Goal: Task Accomplishment & Management: Manage account settings

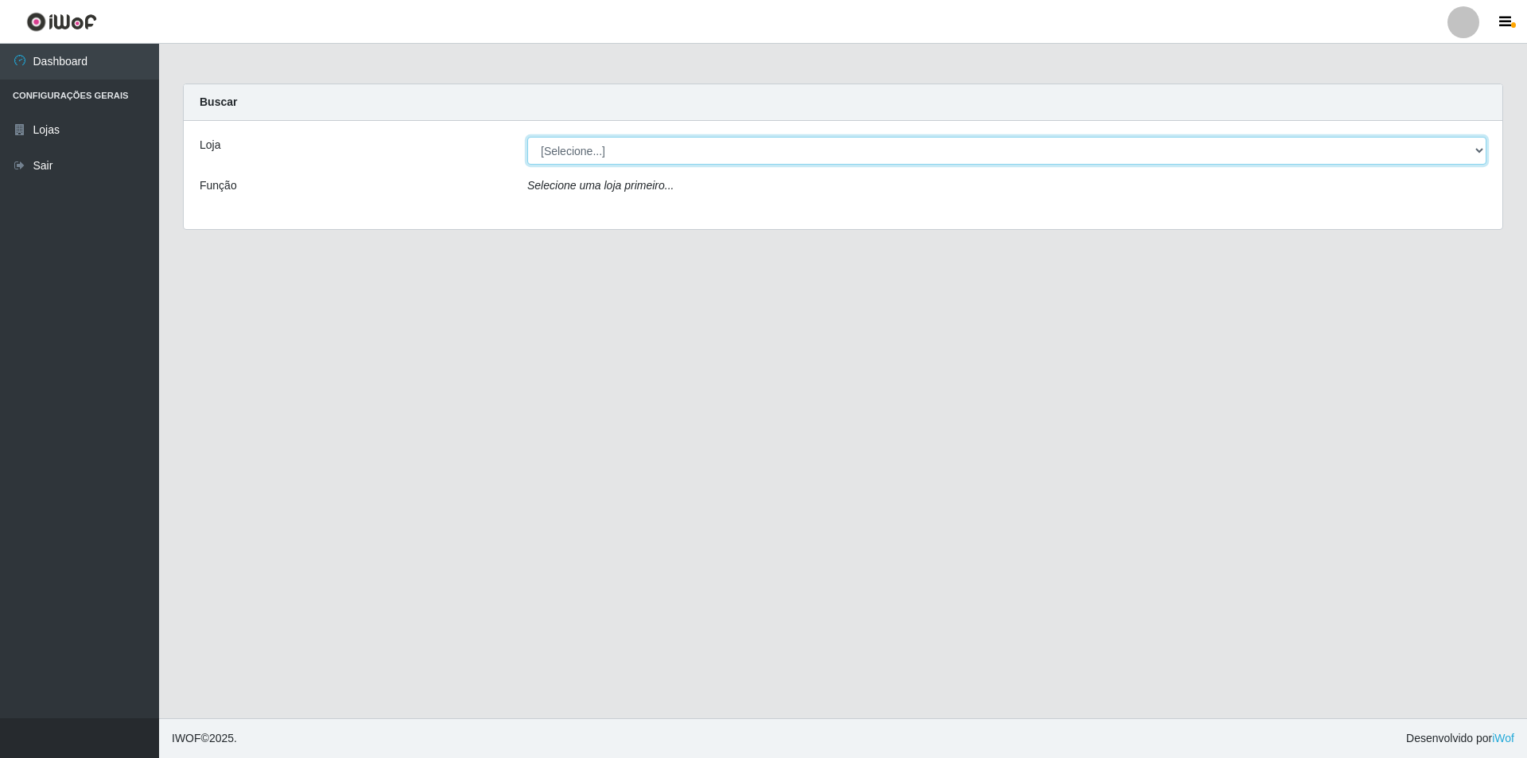
click at [595, 149] on select "[Selecione...] Extrabom - Loja 01 Centro de Distribuição" at bounding box center [1006, 151] width 959 height 28
select select "435"
click at [527, 137] on select "[Selecione...] Extrabom - Loja 01 Centro de Distribuição" at bounding box center [1006, 151] width 959 height 28
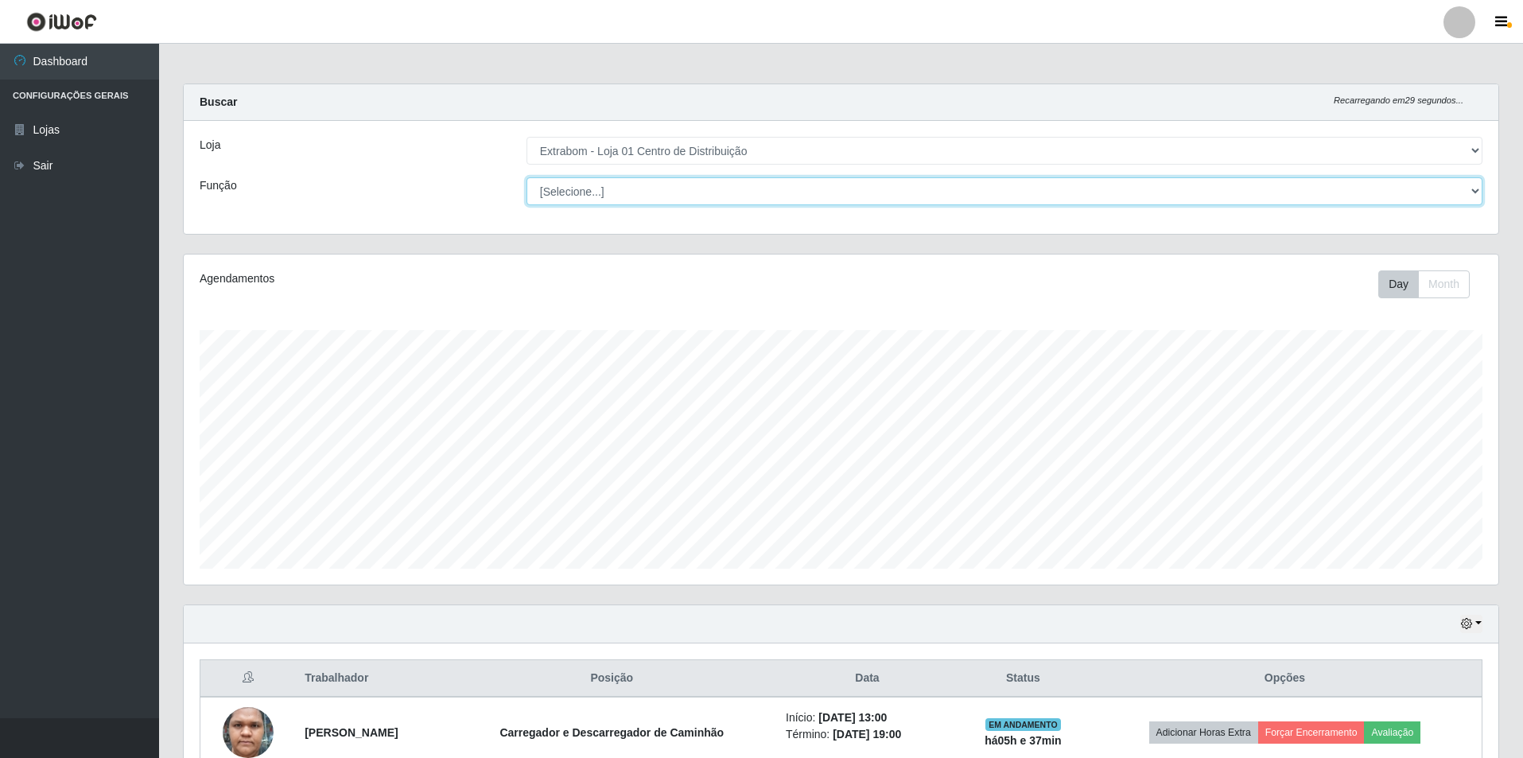
scroll to position [330, 1314]
click at [621, 194] on select "[Selecione...] Carregador e Descarregador de Caminhão Carregador e Descarregado…" at bounding box center [1004, 191] width 956 height 28
click at [338, 584] on div "Agendamentos Day Month" at bounding box center [841, 420] width 1316 height 332
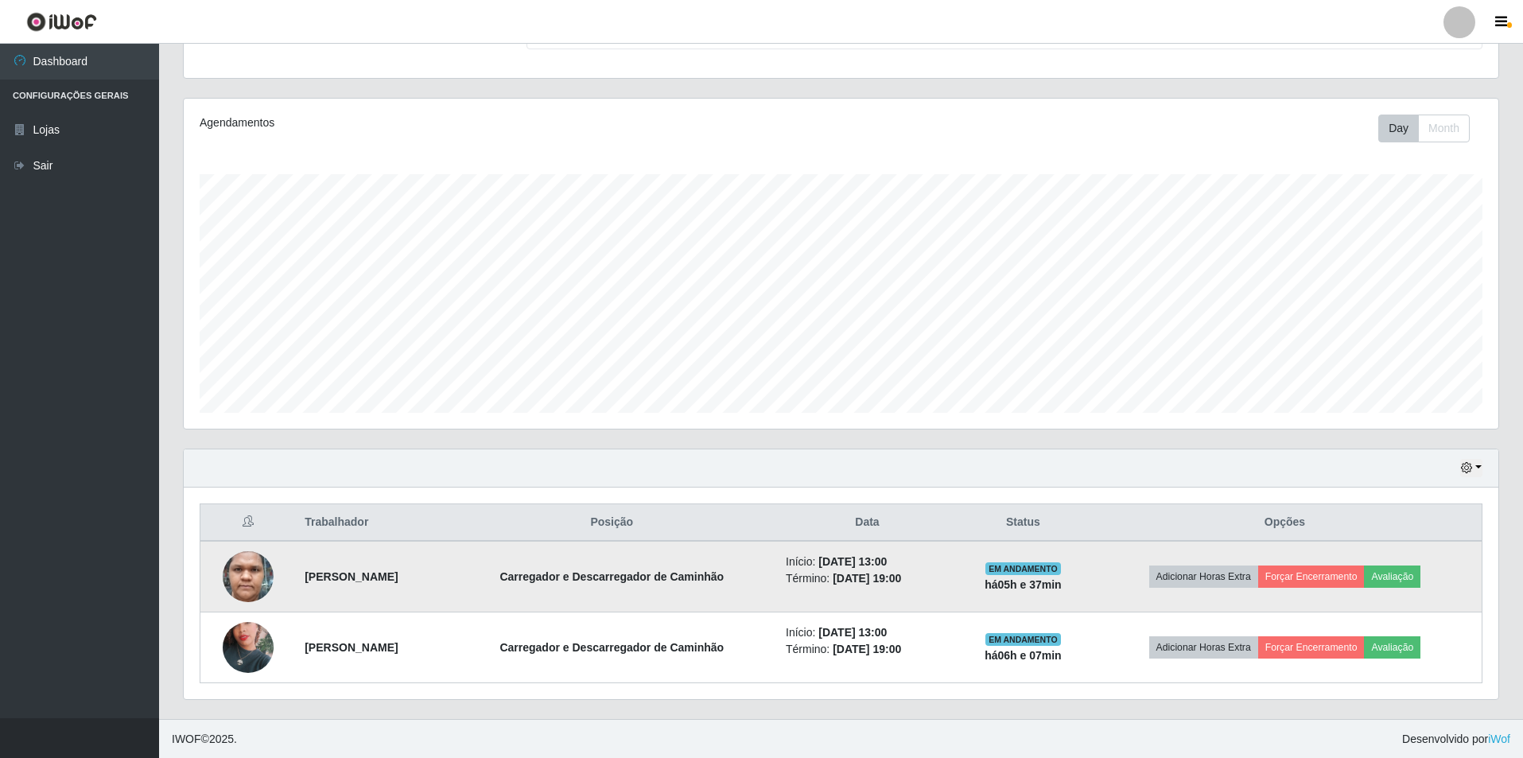
scroll to position [157, 0]
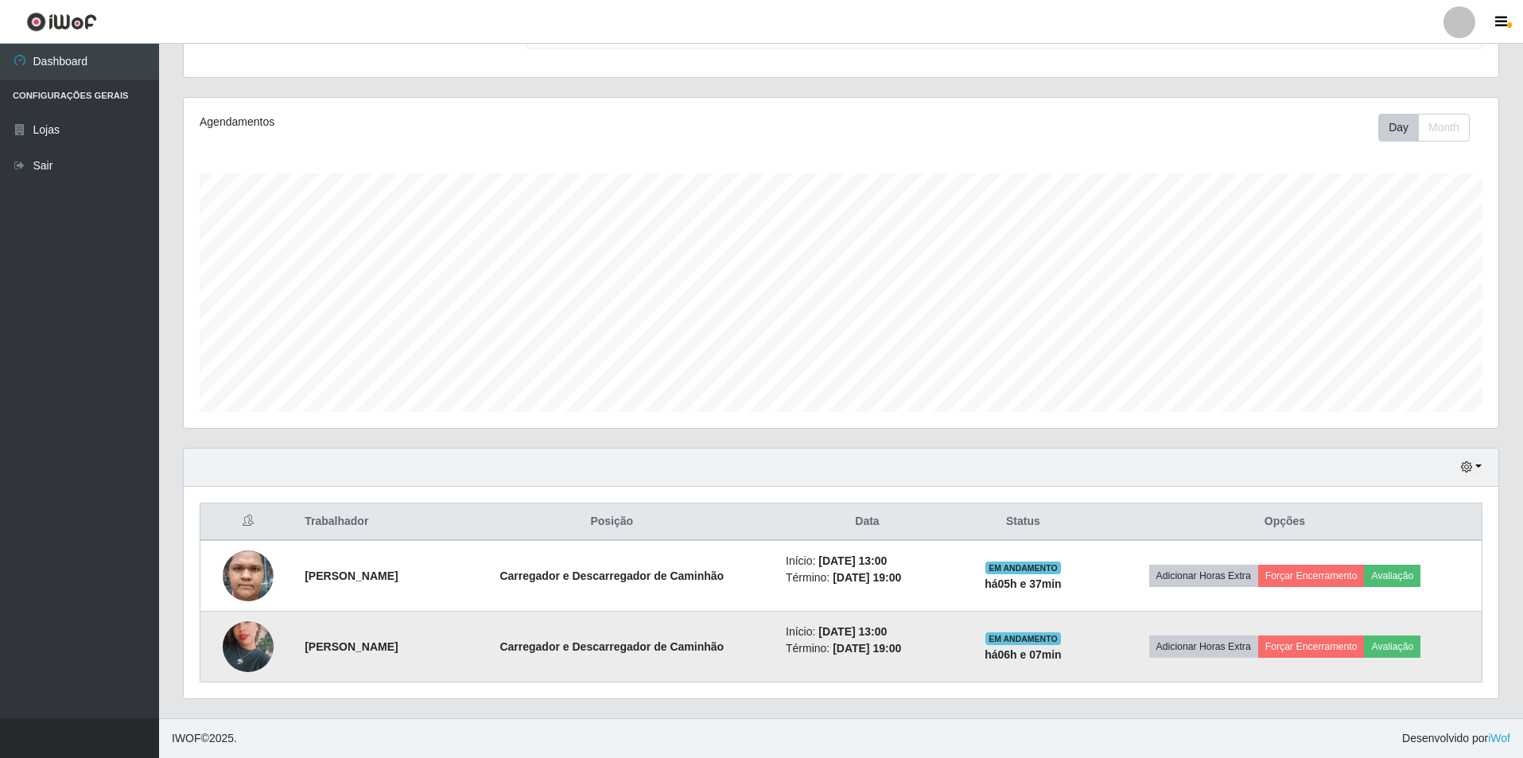
click at [398, 651] on strong "[PERSON_NAME]" at bounding box center [351, 646] width 93 height 13
click at [245, 654] on img at bounding box center [248, 646] width 51 height 91
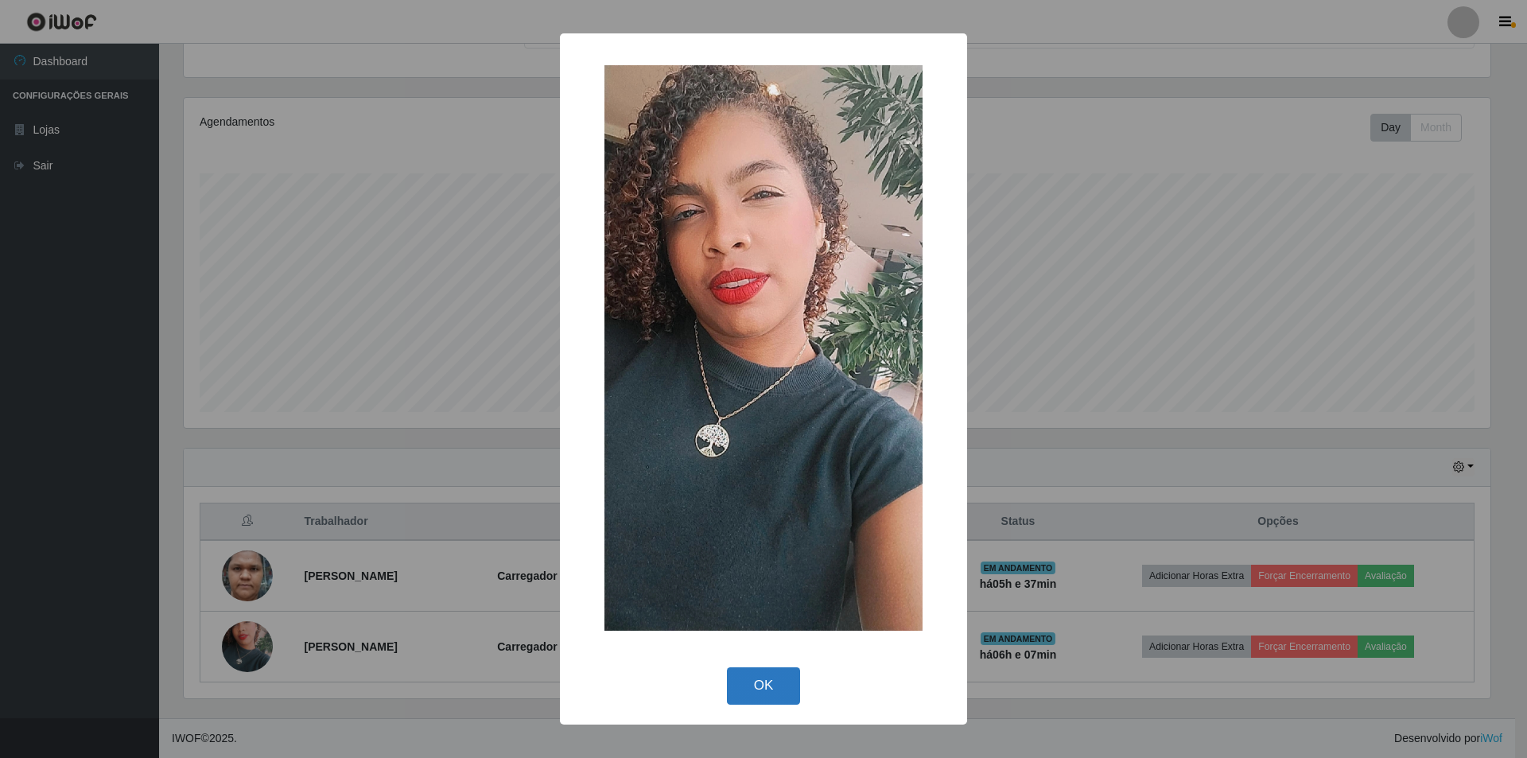
click at [755, 677] on button "OK" at bounding box center [764, 685] width 74 height 37
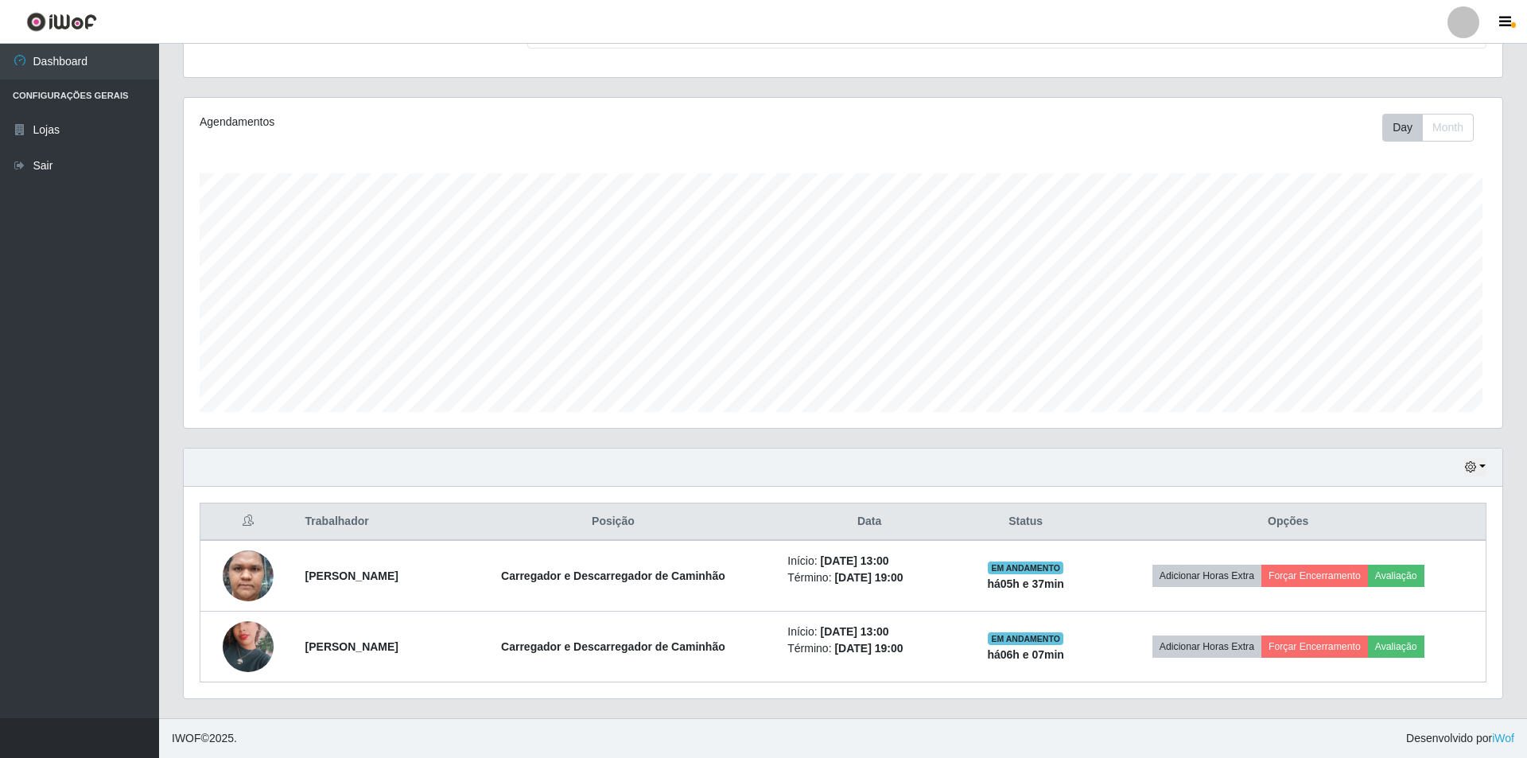
scroll to position [330, 1314]
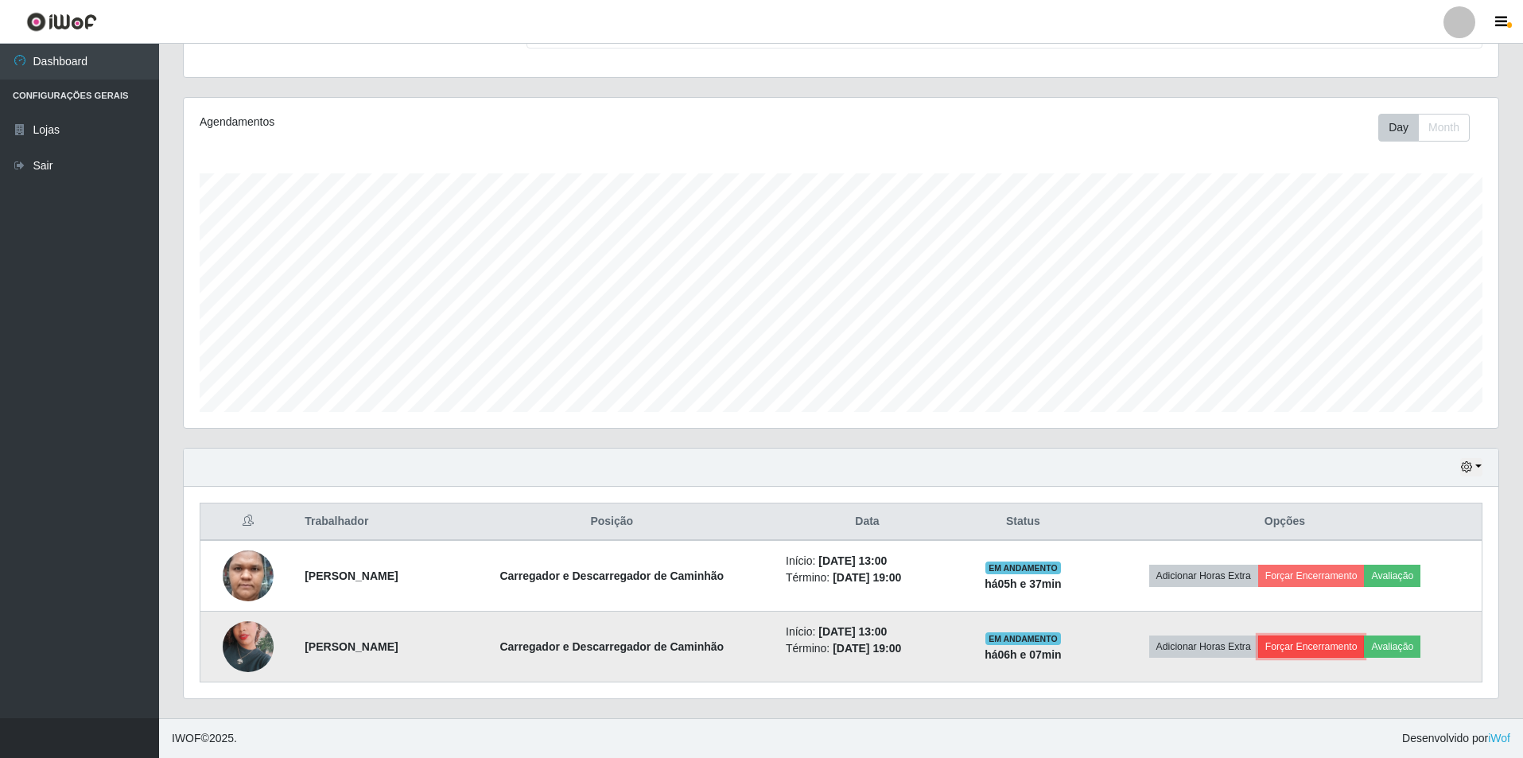
click at [1317, 649] on button "Forçar Encerramento" at bounding box center [1311, 646] width 107 height 22
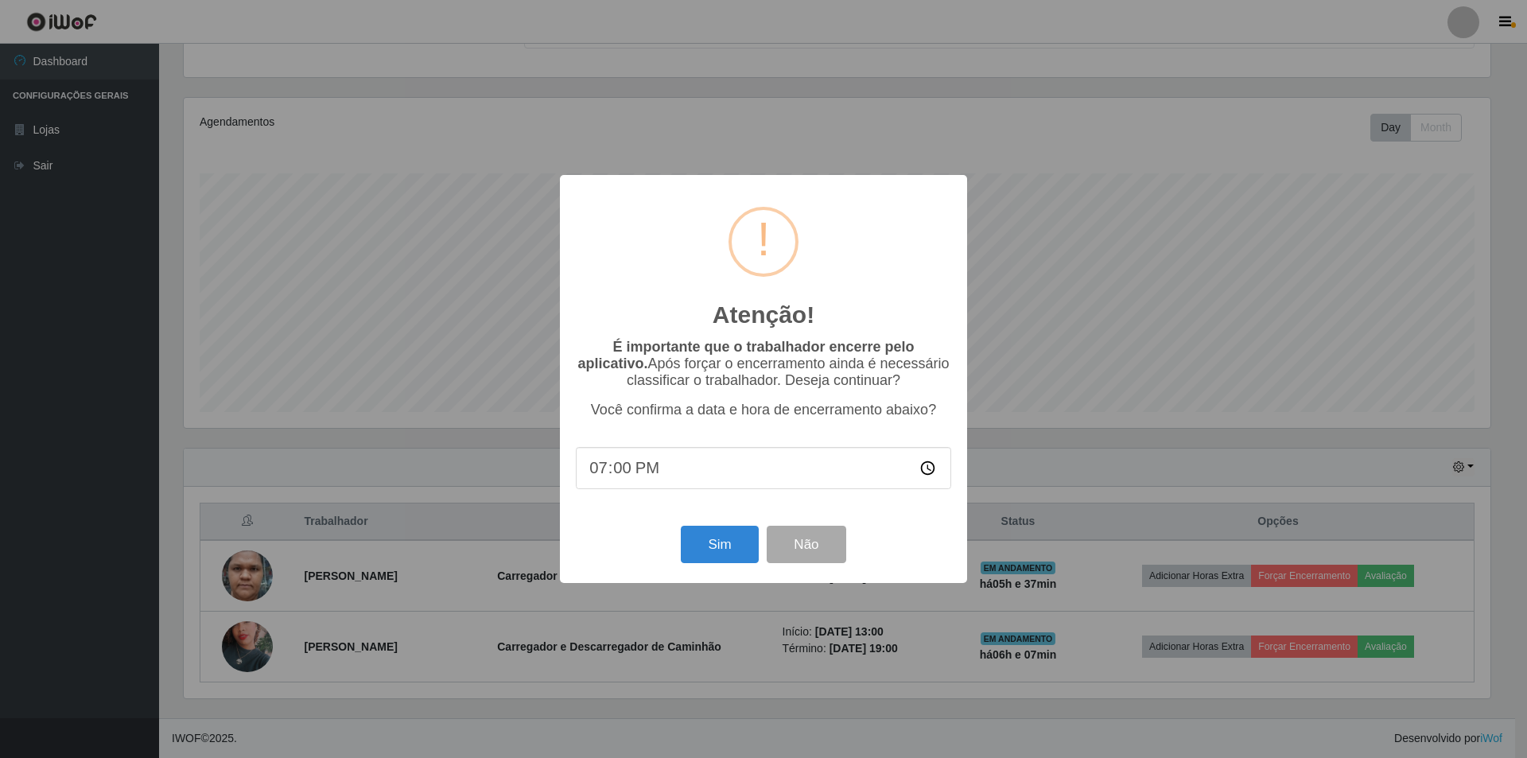
click at [634, 475] on input "19:00" at bounding box center [763, 468] width 375 height 42
click at [621, 475] on input "19:00" at bounding box center [763, 468] width 375 height 42
type input "19:07"
click at [711, 556] on button "Sim" at bounding box center [719, 544] width 77 height 37
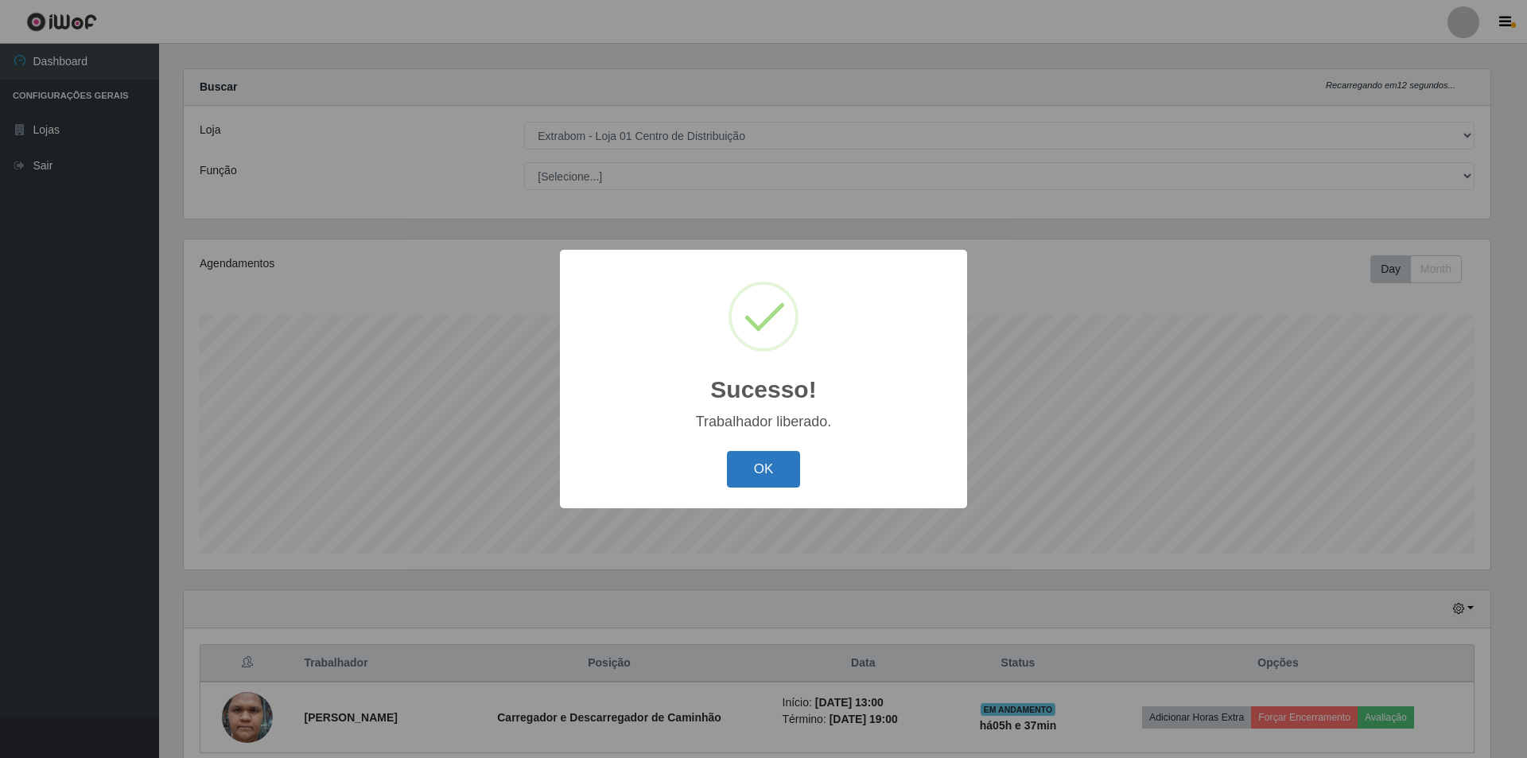
click at [765, 473] on button "OK" at bounding box center [764, 469] width 74 height 37
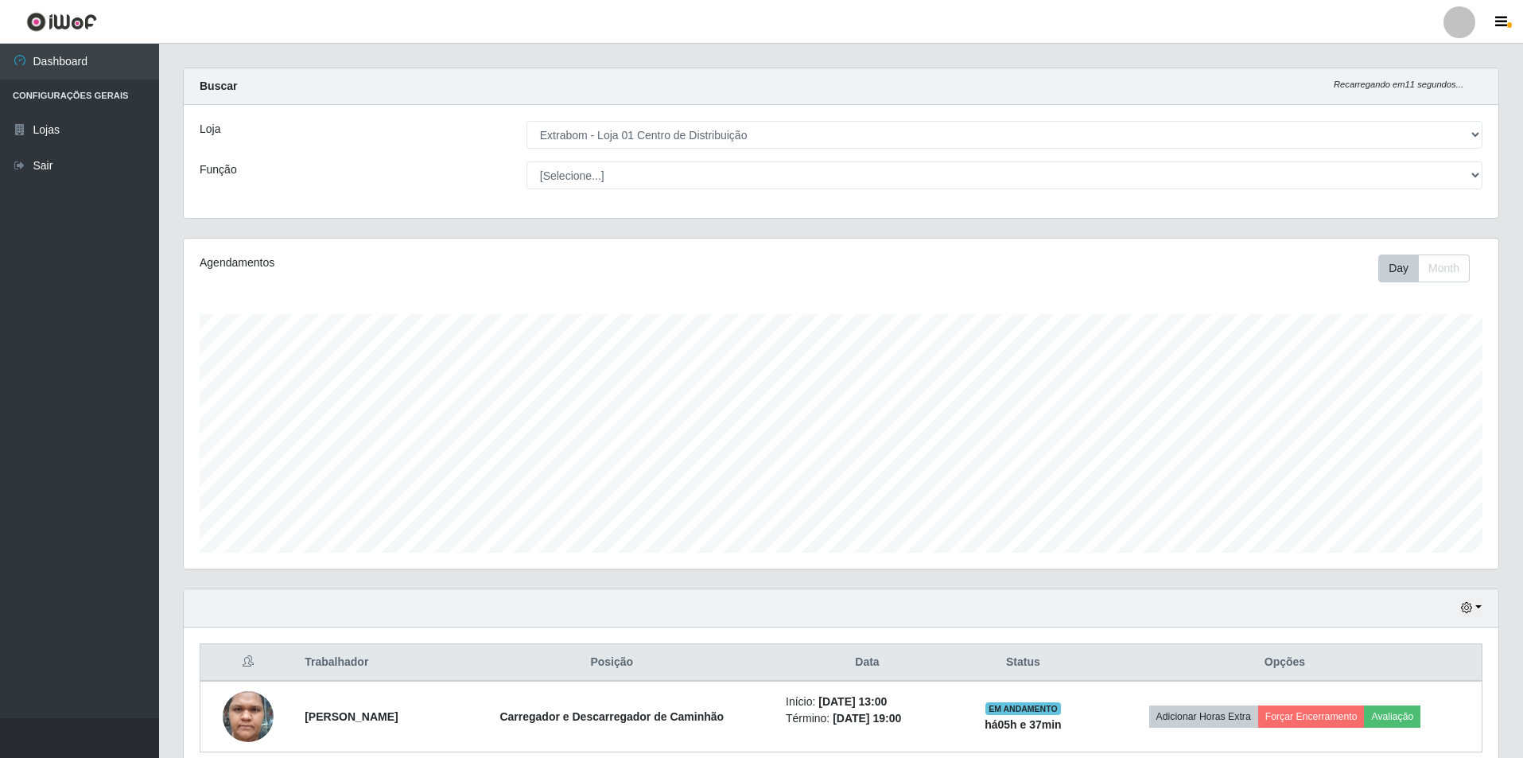
scroll to position [86, 0]
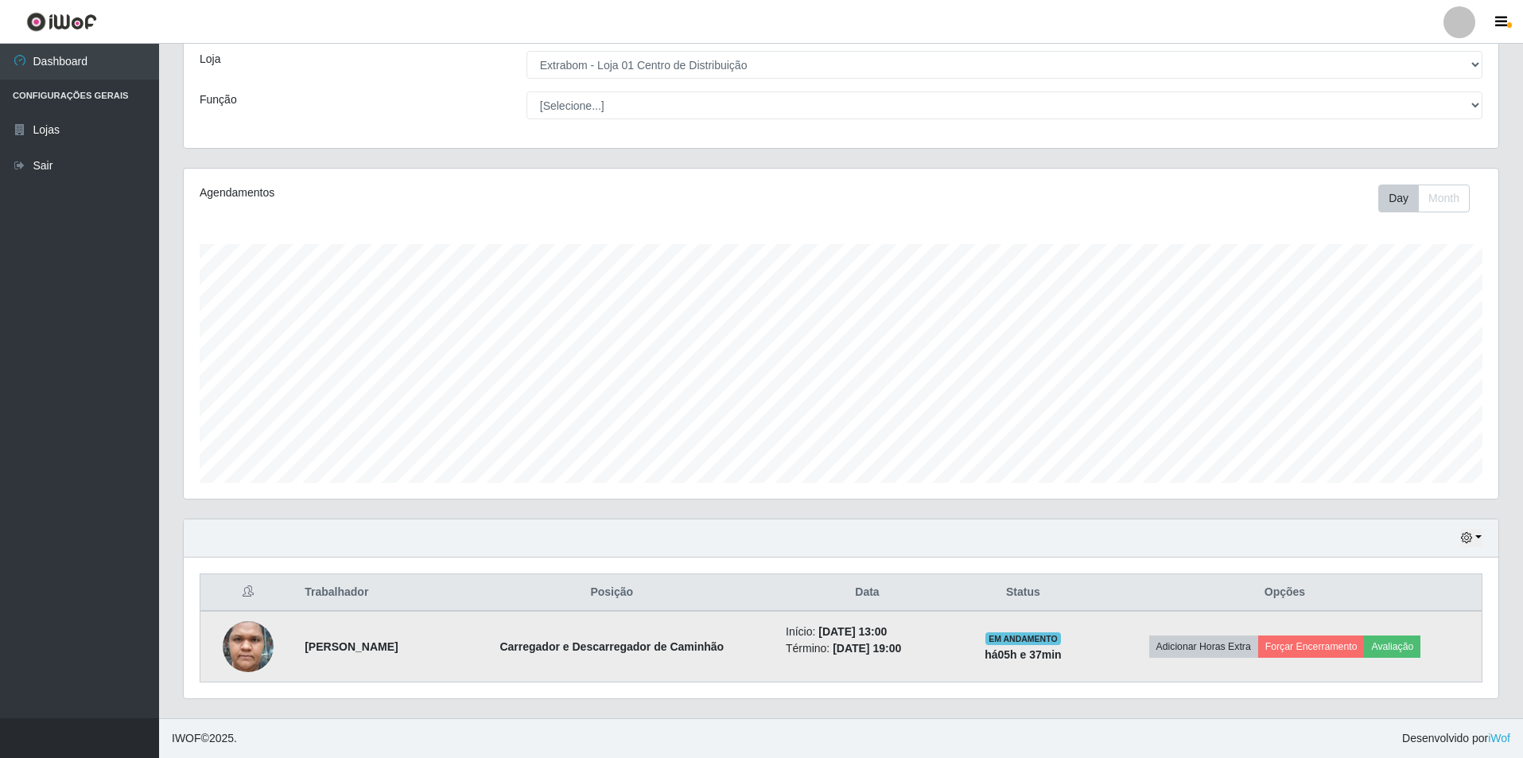
click at [347, 646] on strong "[PERSON_NAME]" at bounding box center [351, 646] width 93 height 13
click at [660, 661] on td "Carregador e Descarregador de Caminhão" at bounding box center [612, 647] width 328 height 72
drag, startPoint x: 478, startPoint y: 656, endPoint x: 435, endPoint y: 640, distance: 45.8
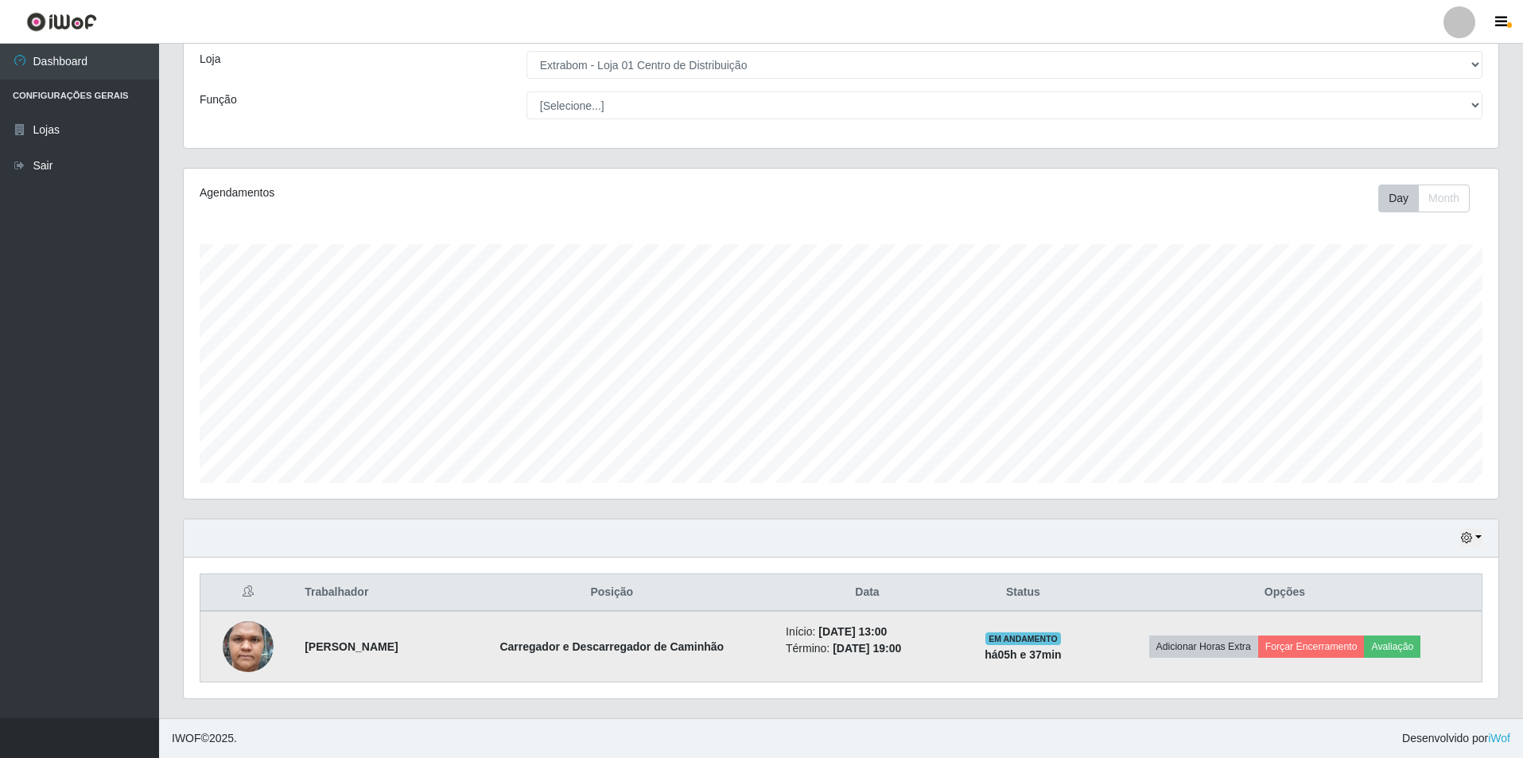
click at [295, 645] on td "[PERSON_NAME]" at bounding box center [371, 647] width 152 height 72
click at [398, 640] on strong "[PERSON_NAME]" at bounding box center [351, 646] width 93 height 13
click at [434, 655] on td "[PERSON_NAME]" at bounding box center [371, 647] width 152 height 72
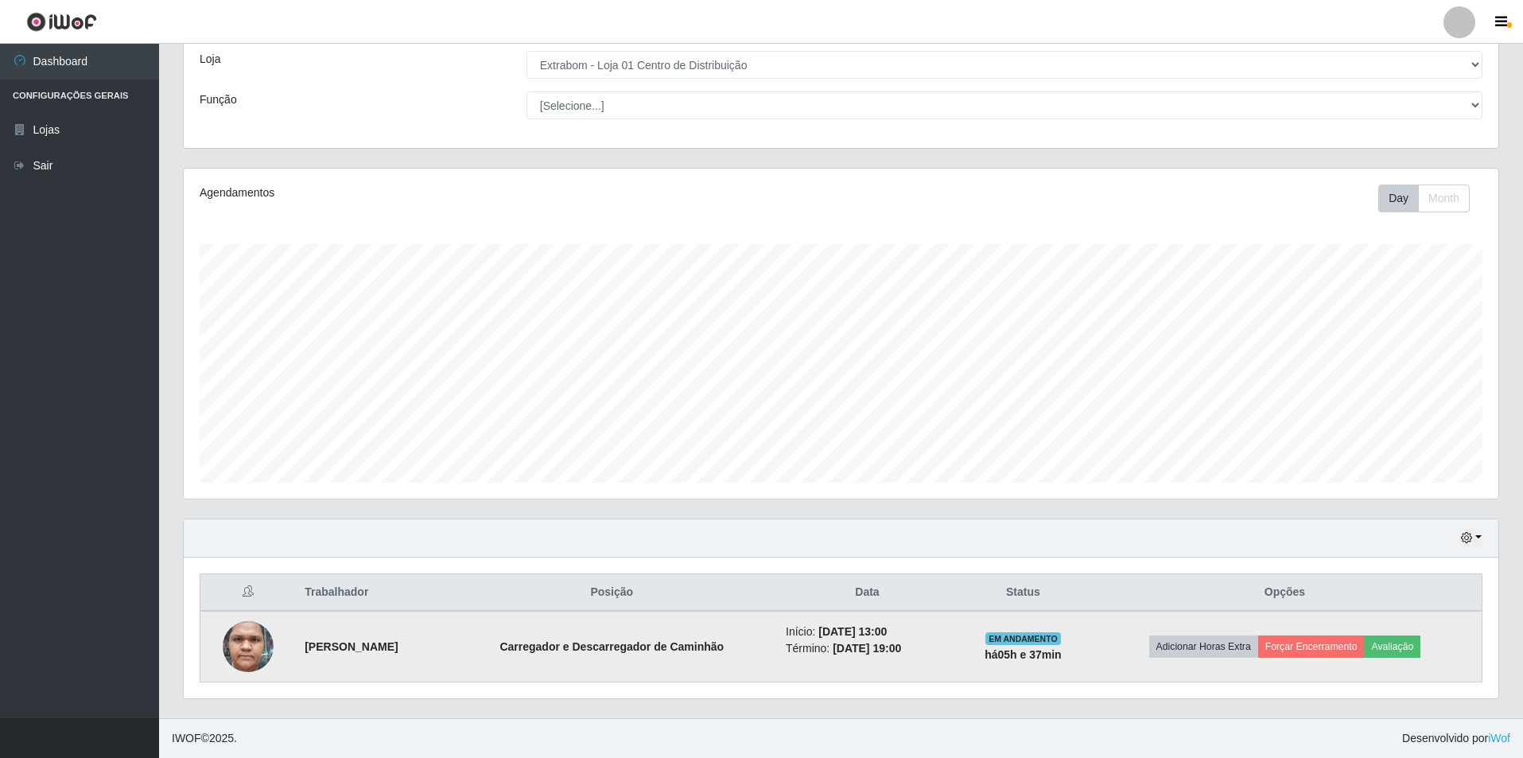
click at [398, 653] on strong "[PERSON_NAME]" at bounding box center [351, 646] width 93 height 13
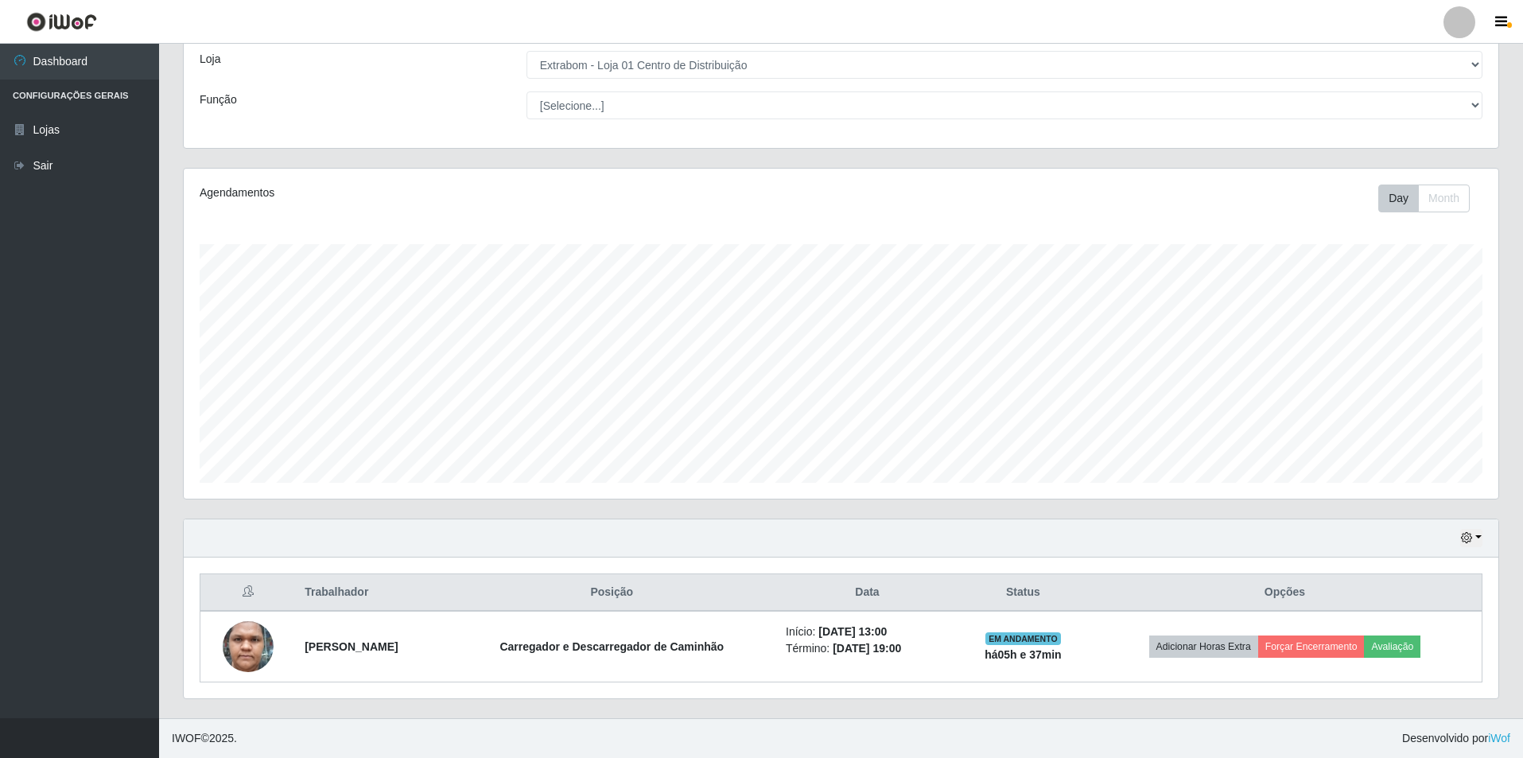
click at [436, 714] on div "Hoje 1 dia 3 dias 1 Semana Não encerrados Trabalhador Posição Data Status Opçõe…" at bounding box center [841, 618] width 1340 height 200
